Goal: Task Accomplishment & Management: Complete application form

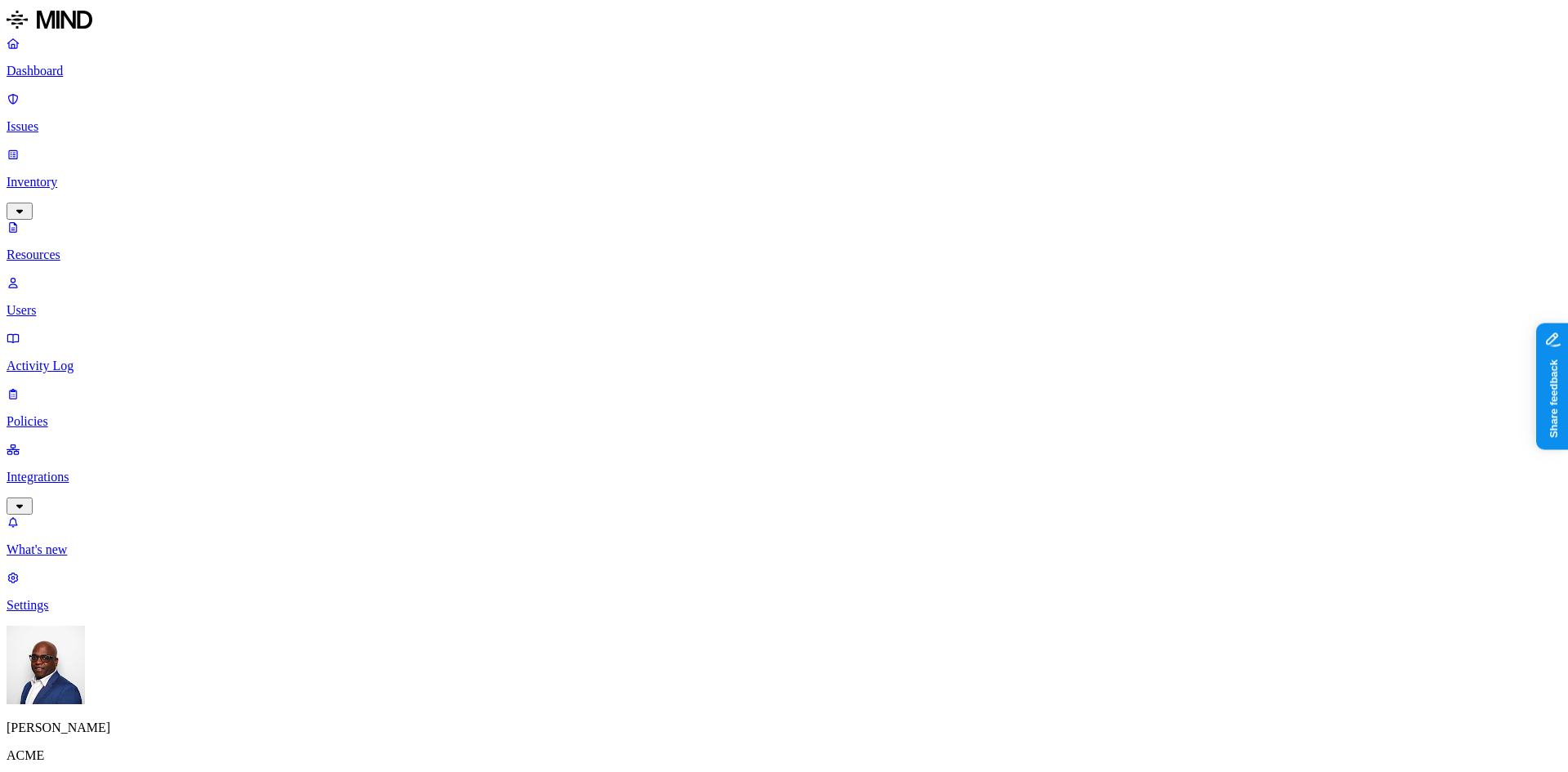
click at [62, 414] on p "Policies" at bounding box center [784, 422] width 1555 height 15
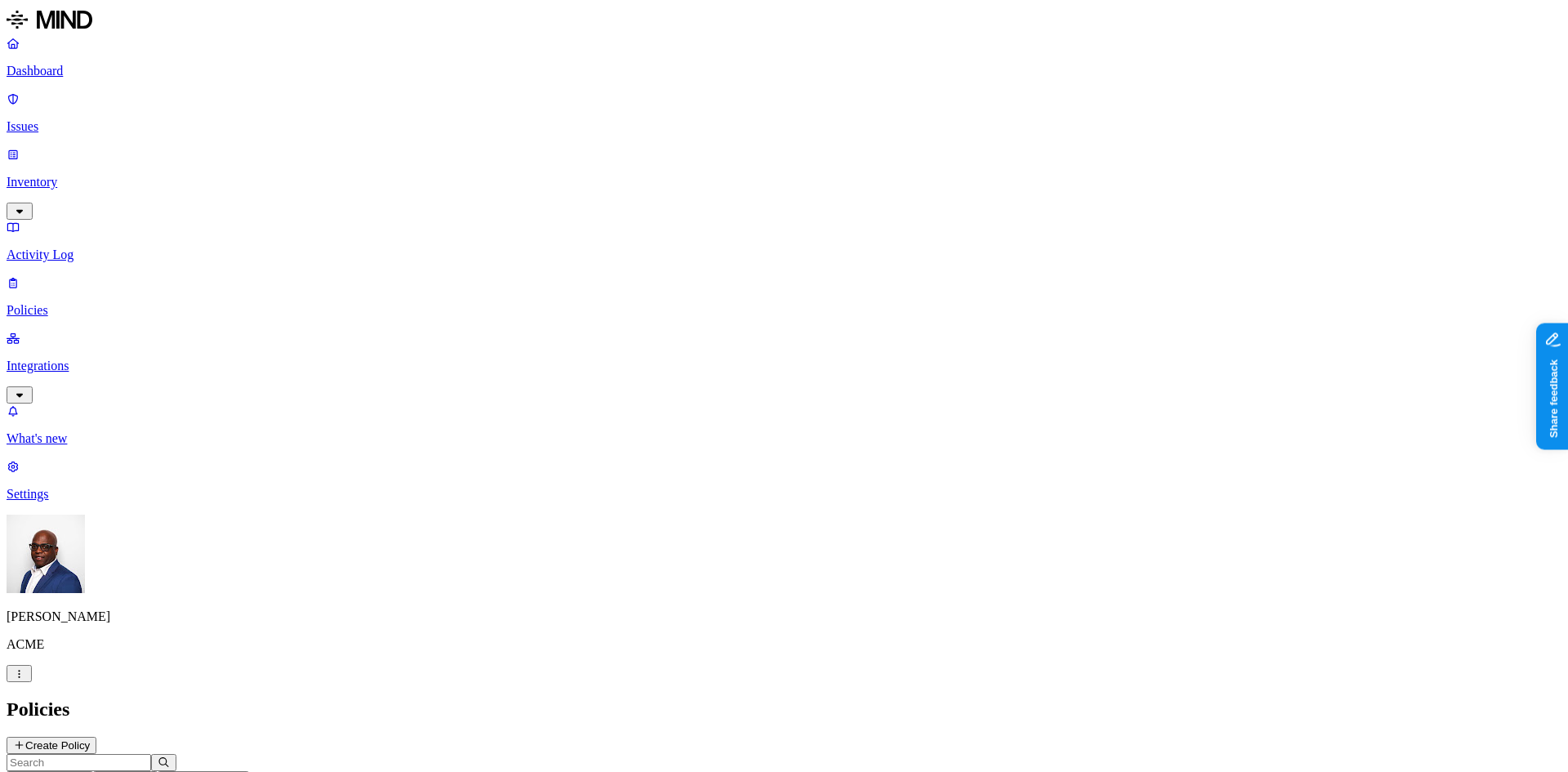
click at [97, 737] on button "Create Policy" at bounding box center [51, 745] width 90 height 17
click at [686, 279] on label "Data type" at bounding box center [674, 277] width 25 height 28
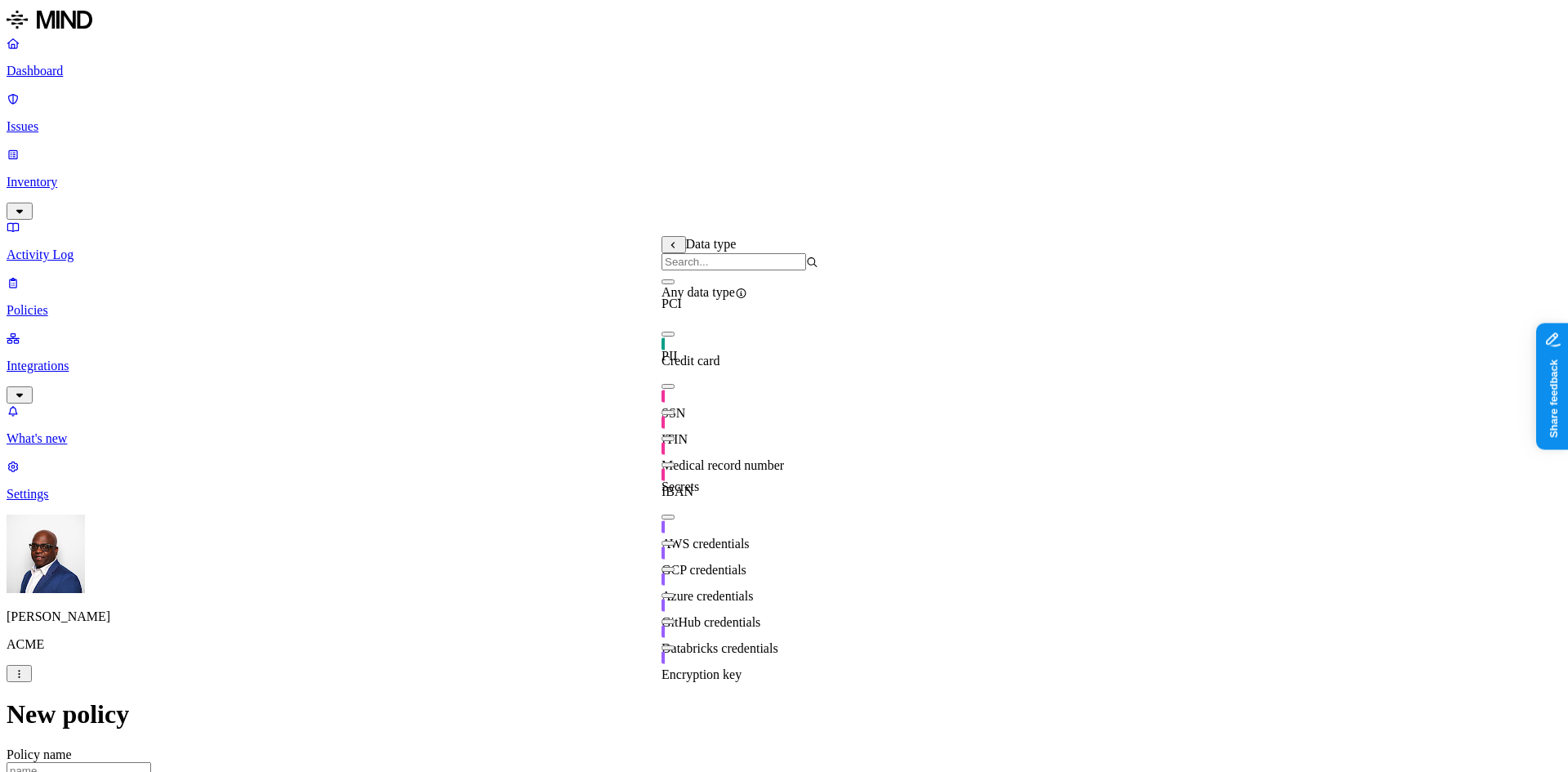
scroll to position [0, 0]
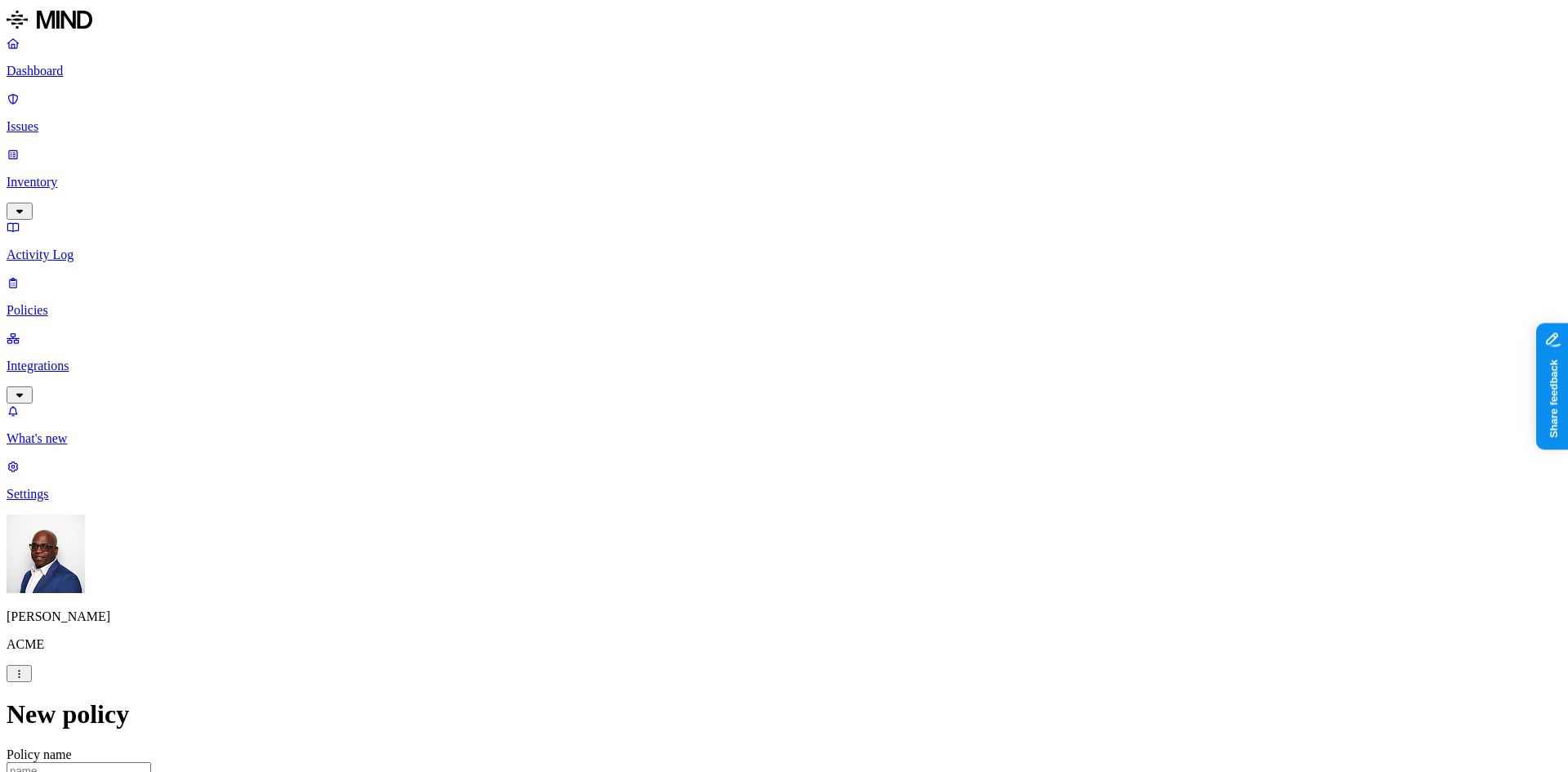
click at [727, 249] on label "Classification" at bounding box center [698, 242] width 72 height 14
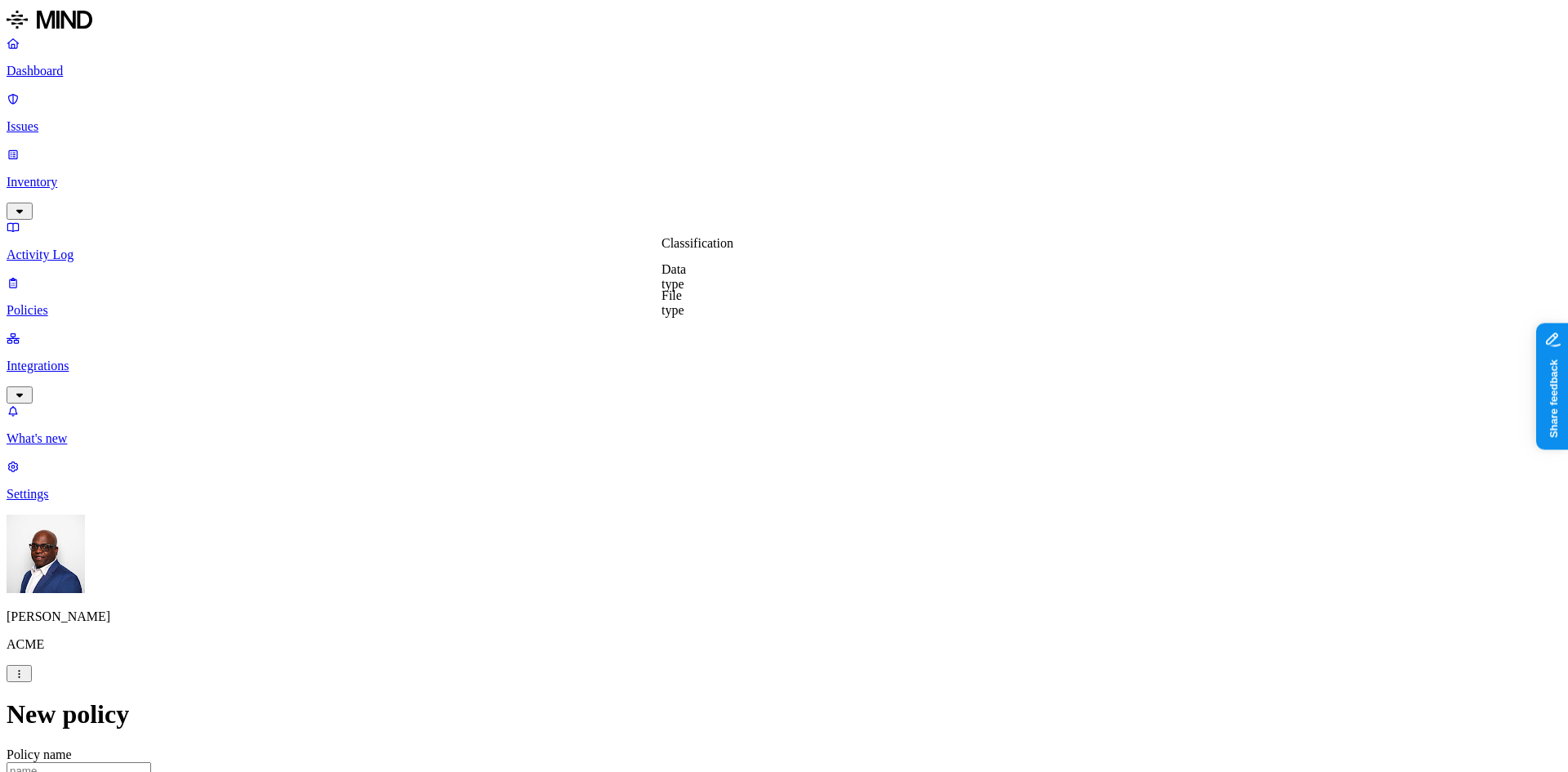
click at [686, 282] on label "Data type" at bounding box center [674, 277] width 25 height 28
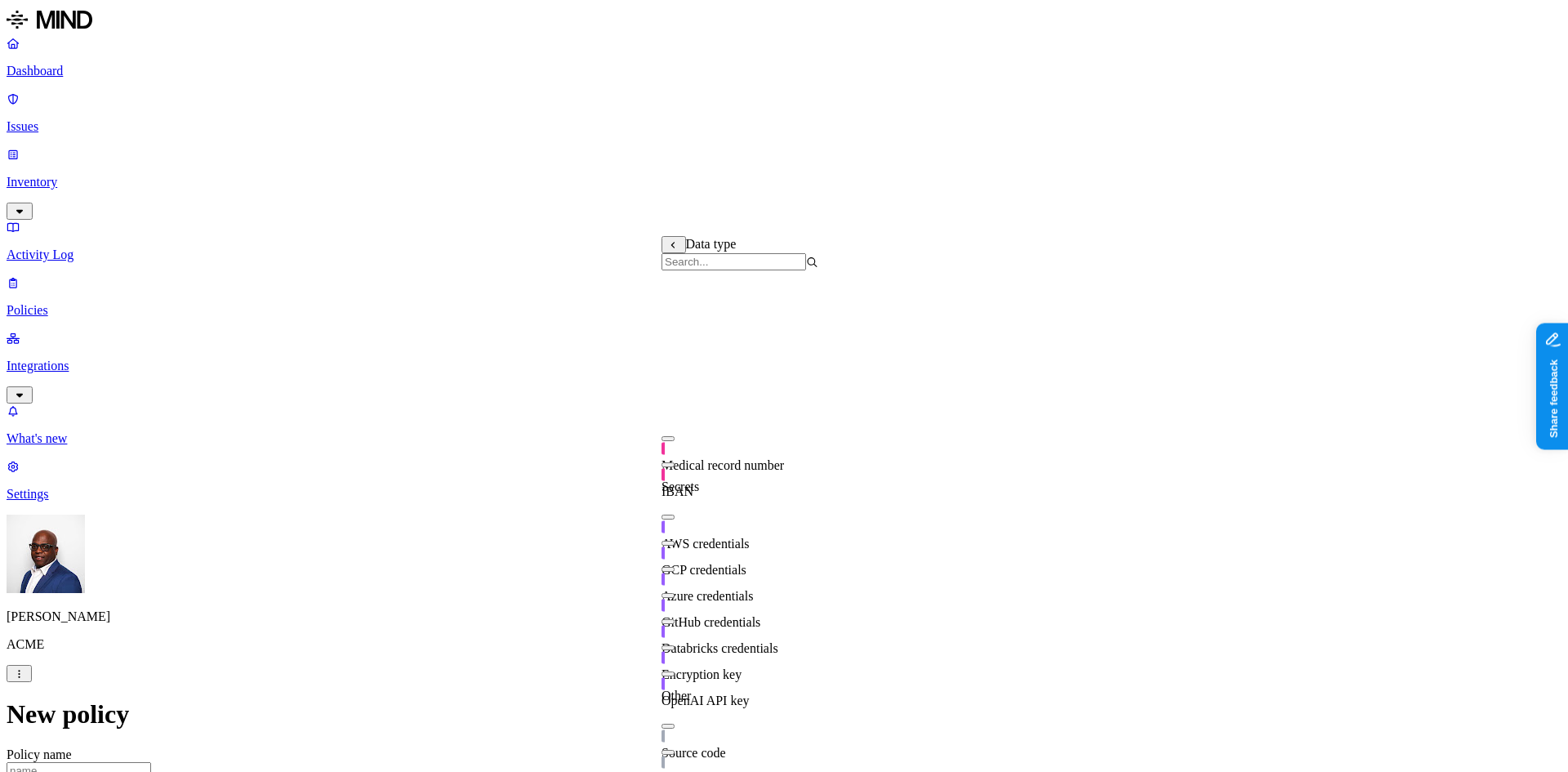
scroll to position [0, 0]
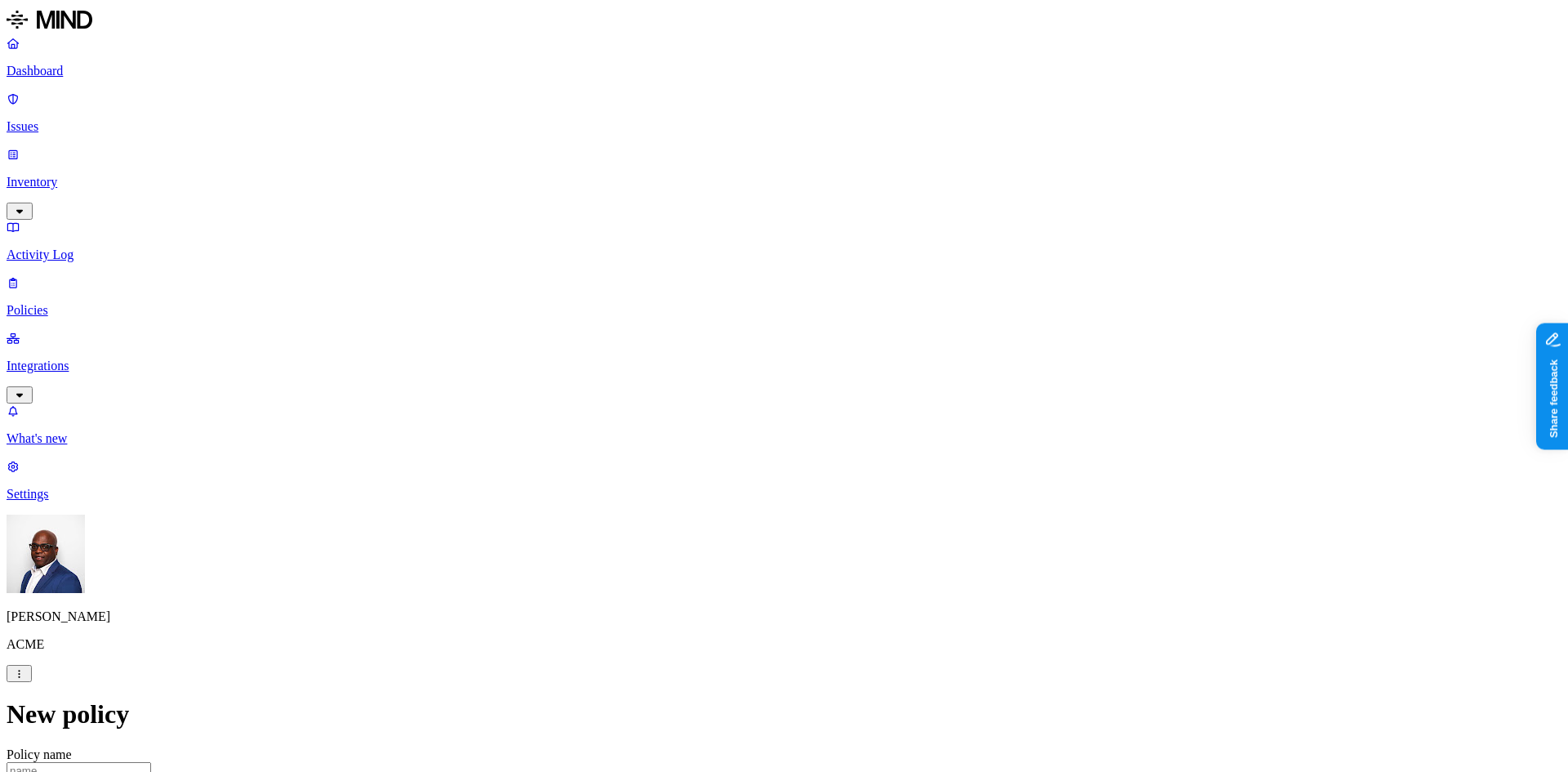
click at [735, 440] on label "Account type" at bounding box center [713, 440] width 45 height 28
click at [733, 414] on label "Web Domain" at bounding box center [712, 414] width 43 height 28
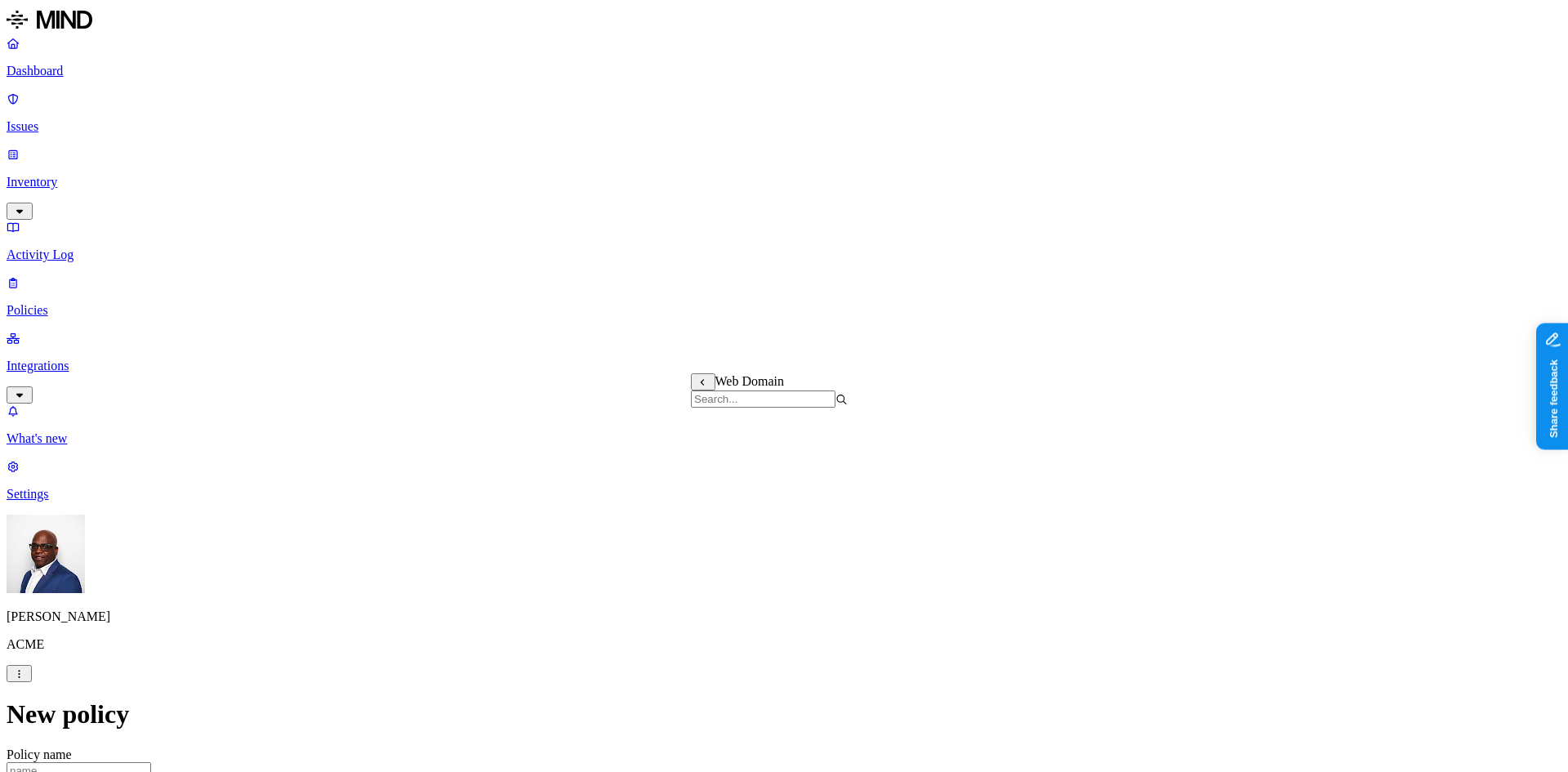
scroll to position [199, 0]
click at [733, 348] on label "Web Domain" at bounding box center [712, 345] width 43 height 28
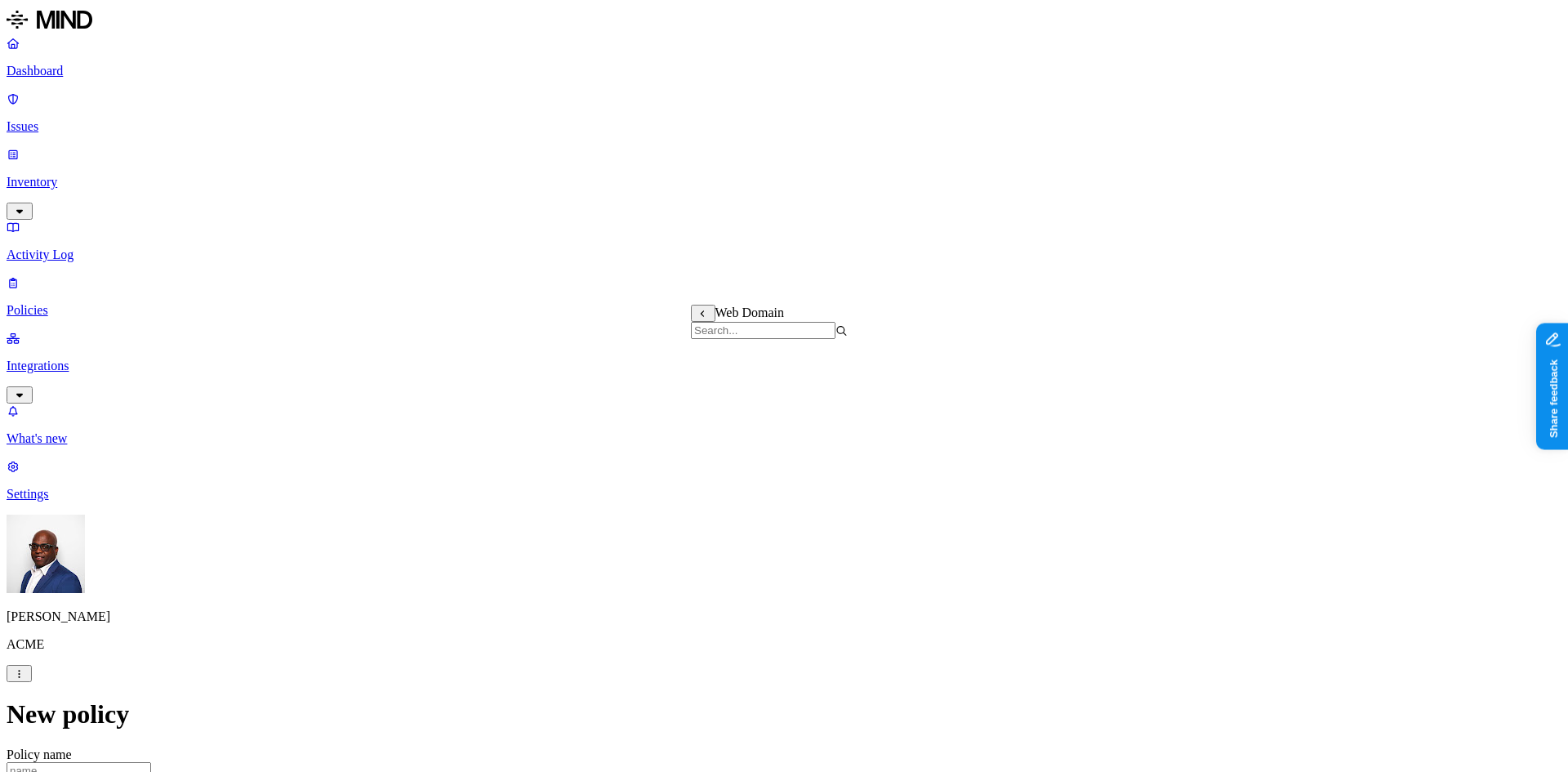
click at [739, 390] on label "Web Category" at bounding box center [715, 387] width 48 height 28
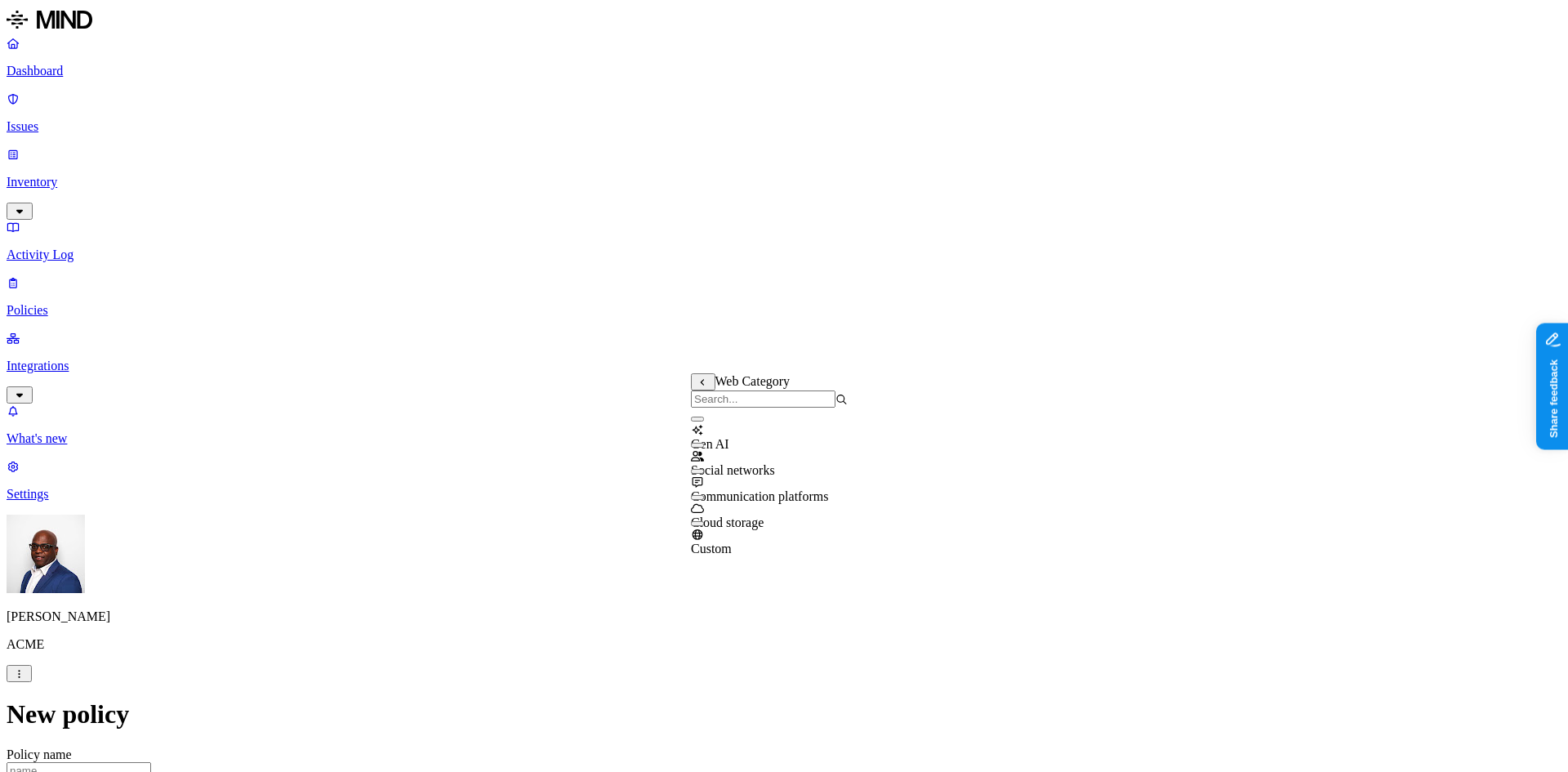
click at [704, 422] on button "button" at bounding box center [698, 419] width 13 height 5
